Goal: Task Accomplishment & Management: Complete application form

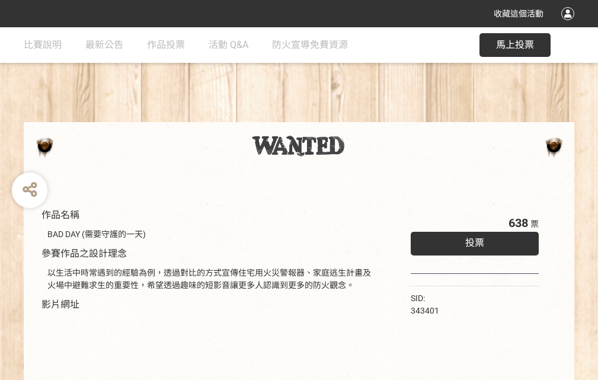
click at [570, 25] on div "收藏這個活動" at bounding box center [299, 13] width 598 height 27
click at [371, 117] on div "作品名稱 BAD DAY (需要守護的一天) 參賽作品之設計理念 以生活中時常遇到的經驗為例，透過對比的方式宣傳住宅用火災警報器、家庭逃生計畫及火場中避難求生…" at bounding box center [299, 276] width 598 height 499
click at [472, 240] on span "投票" at bounding box center [475, 242] width 19 height 11
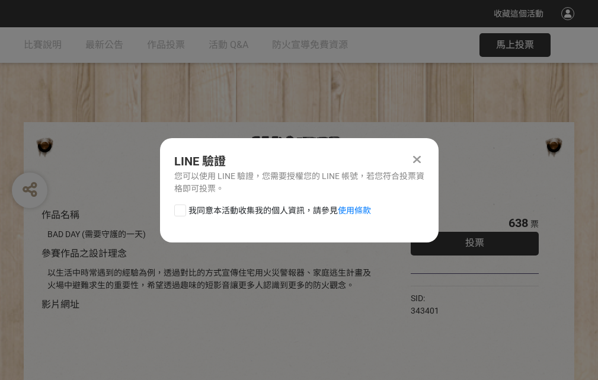
click at [179, 208] on div at bounding box center [180, 211] width 12 height 12
checkbox input "true"
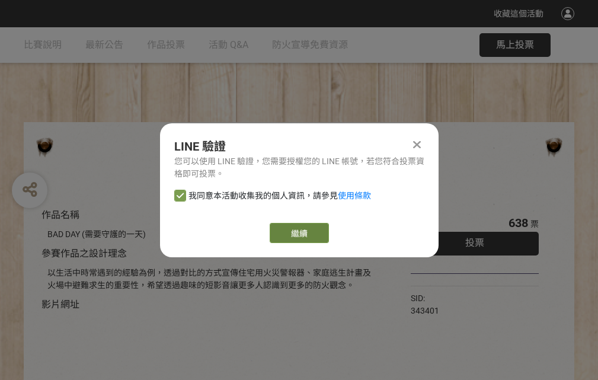
click at [298, 233] on link "繼續" at bounding box center [299, 233] width 59 height 20
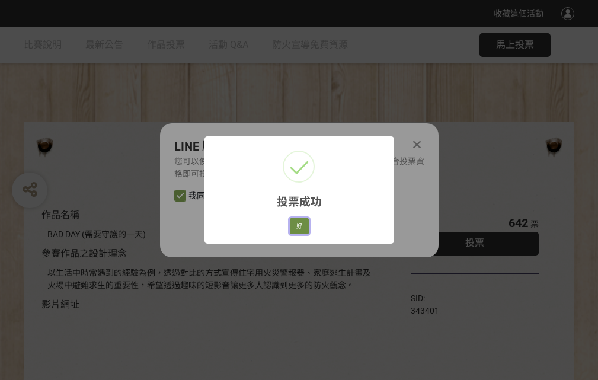
click at [296, 224] on button "好" at bounding box center [299, 226] width 19 height 17
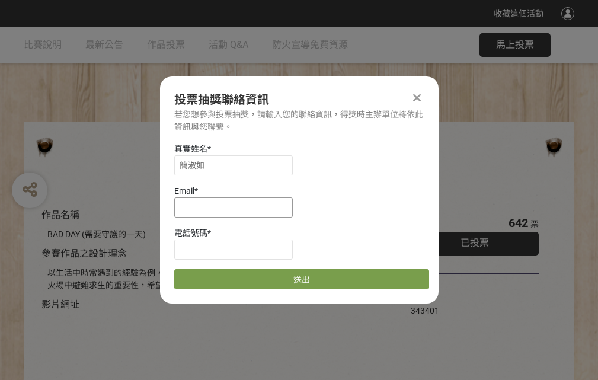
click at [237, 207] on input at bounding box center [233, 207] width 119 height 20
type input "[EMAIL_ADDRESS][DOMAIN_NAME]"
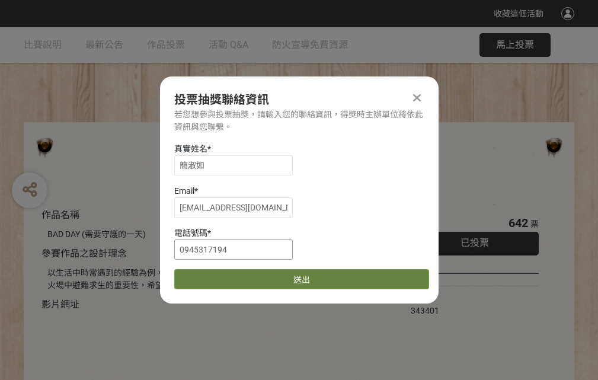
type input "0945317194"
click at [208, 275] on button "送出" at bounding box center [301, 279] width 255 height 20
